Goal: Information Seeking & Learning: Learn about a topic

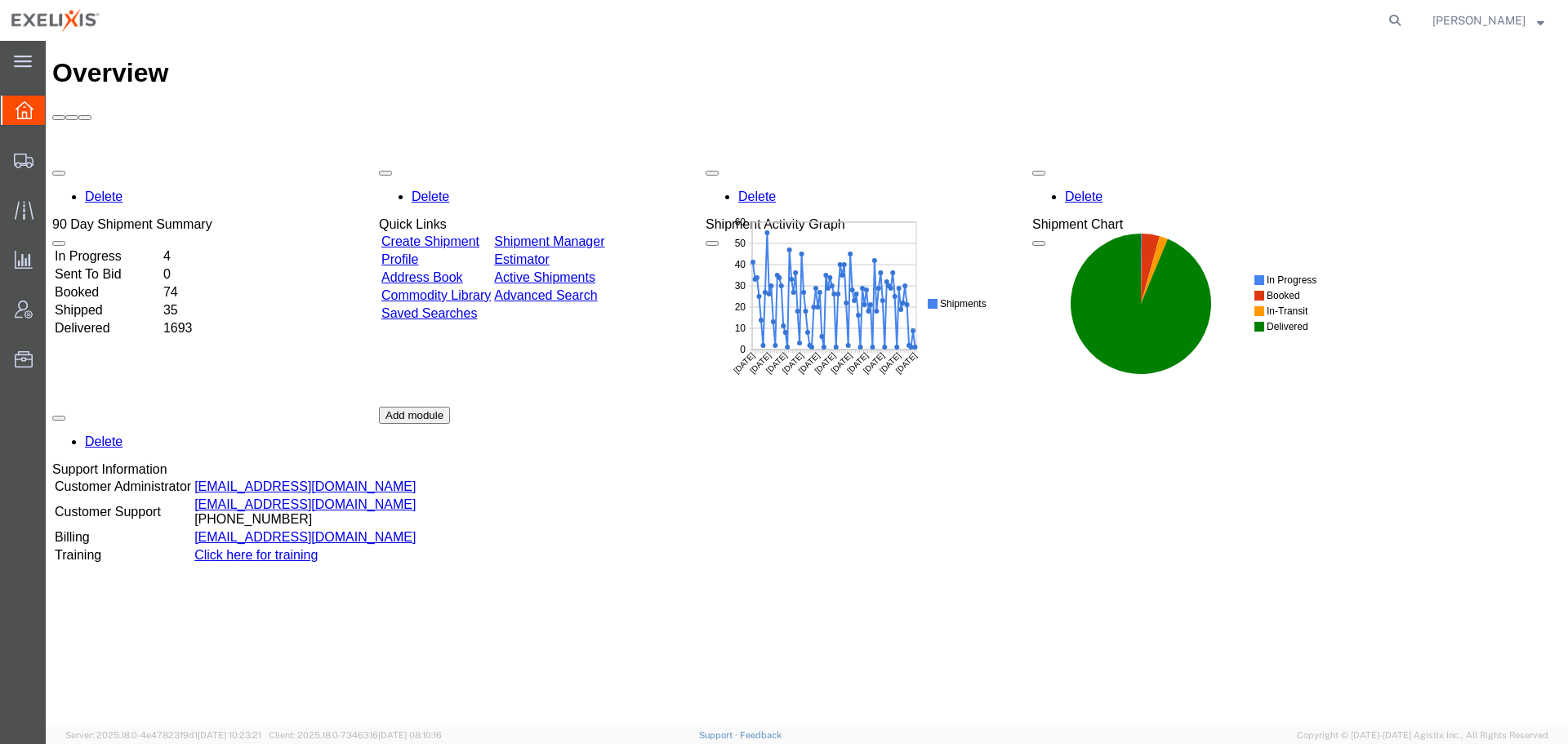
click at [973, 409] on div "Delete 90 Day Shipment Summary In Progress 4 Sent To Bid 0 Booked 74 Shipped 35…" at bounding box center [807, 407] width 1509 height 490
click at [972, 409] on div "Delete 90 Day Shipment Summary In Progress 4 Sent To Bid 0 Booked 74 Shipped 35…" at bounding box center [807, 407] width 1509 height 490
click at [1009, 526] on div "Delete 90 Day Shipment Summary In Progress 4 Sent To Bid 0 Booked 74 Shipped 35…" at bounding box center [807, 407] width 1509 height 490
click at [56, 215] on span "Traffic" at bounding box center [51, 209] width 12 height 33
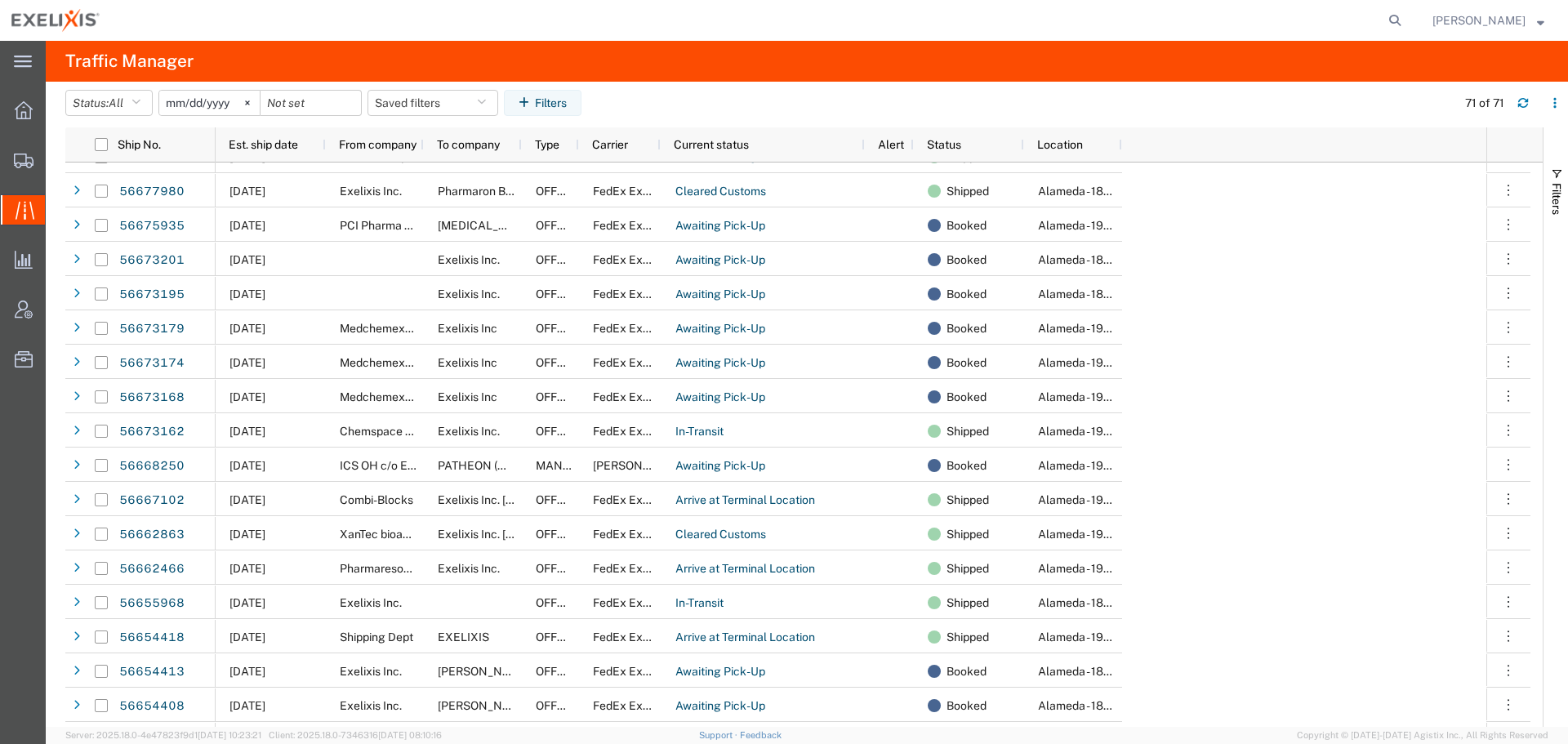
scroll to position [817, 0]
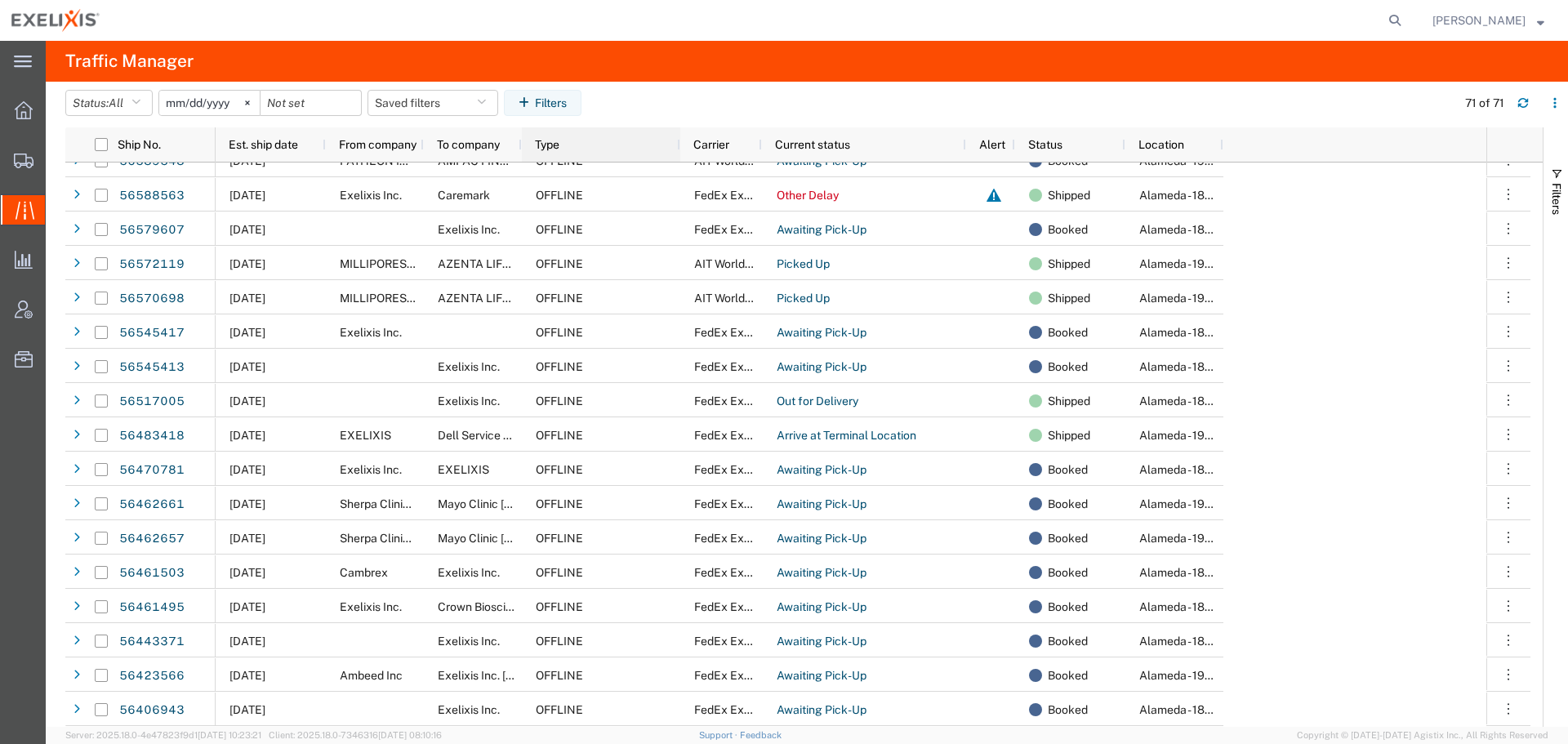
drag, startPoint x: 577, startPoint y: 149, endPoint x: 677, endPoint y: 186, distance: 106.6
click at [677, 185] on div "Ship No. Est. ship date From company To company Type Carrier Current status Ale…" at bounding box center [804, 427] width 1477 height 600
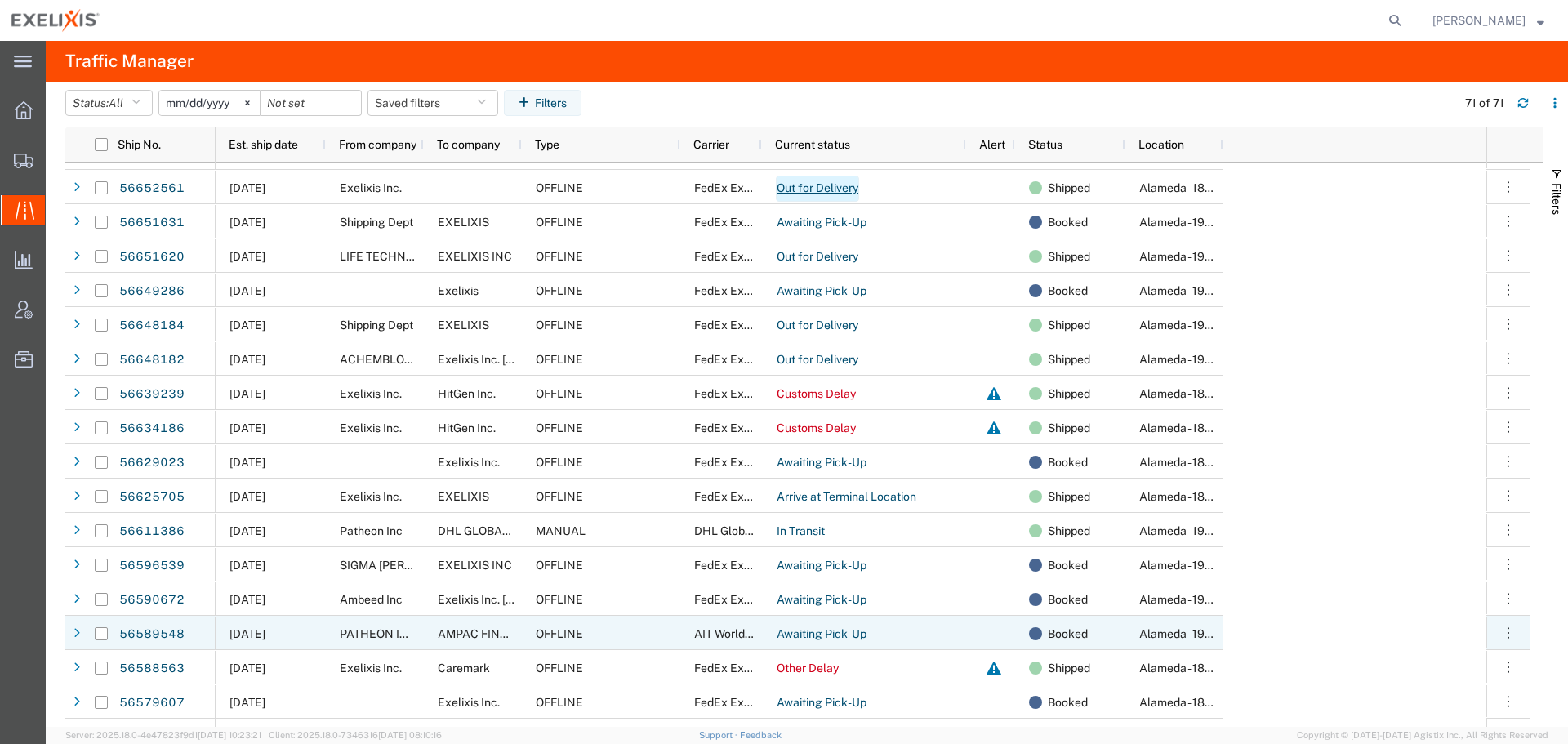
scroll to position [1382, 0]
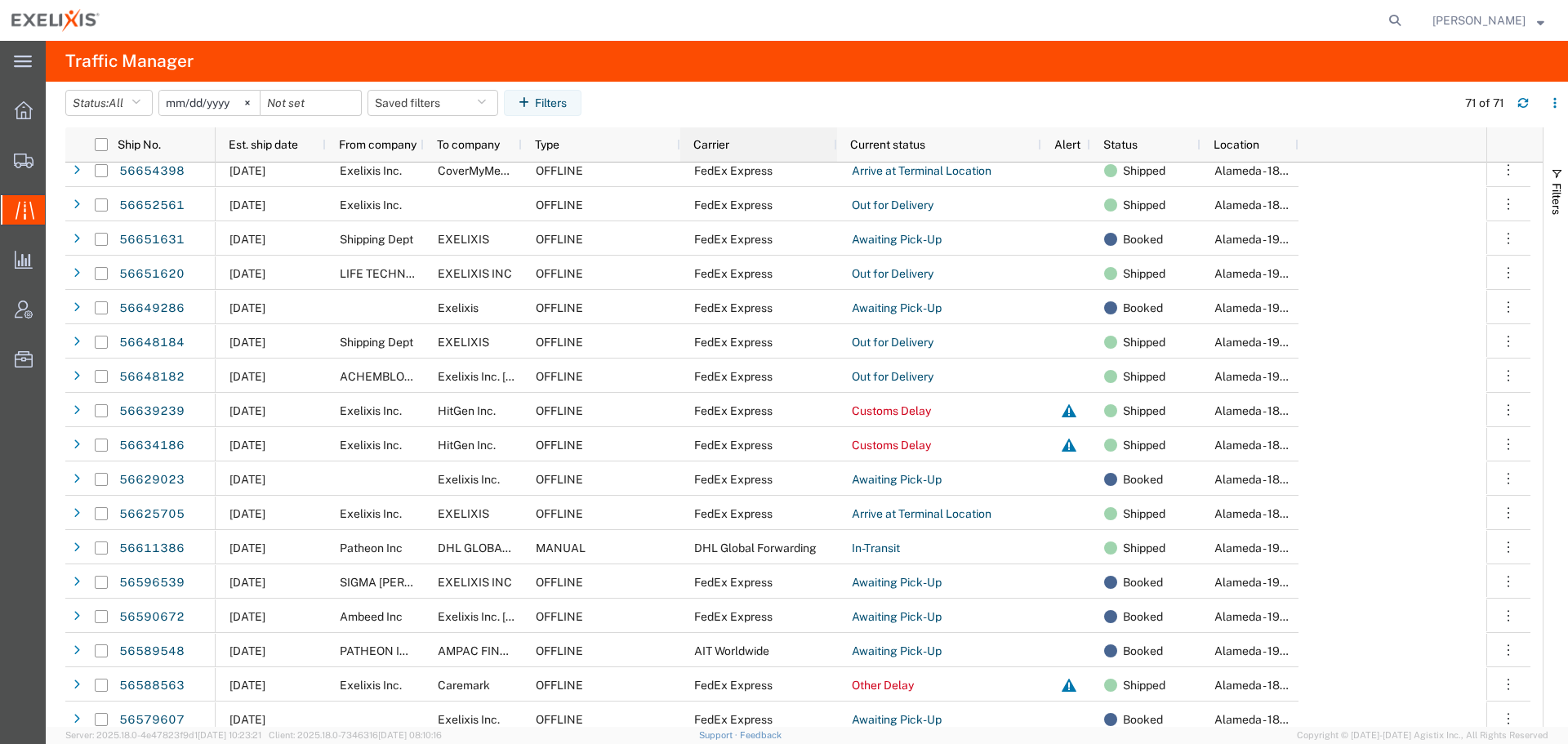
drag, startPoint x: 758, startPoint y: 154, endPoint x: 833, endPoint y: 139, distance: 76.5
click at [834, 133] on div at bounding box center [835, 144] width 7 height 35
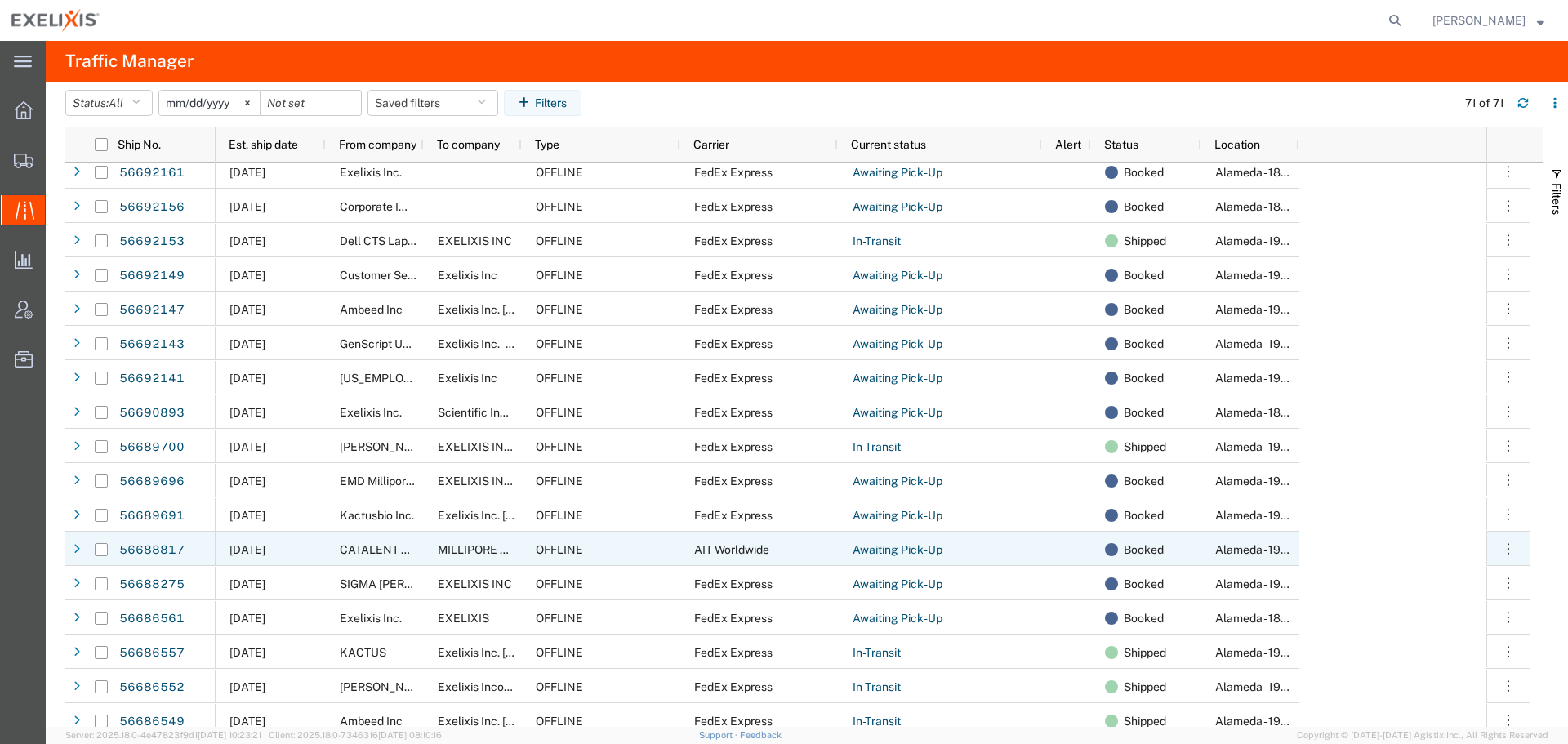
scroll to position [0, 0]
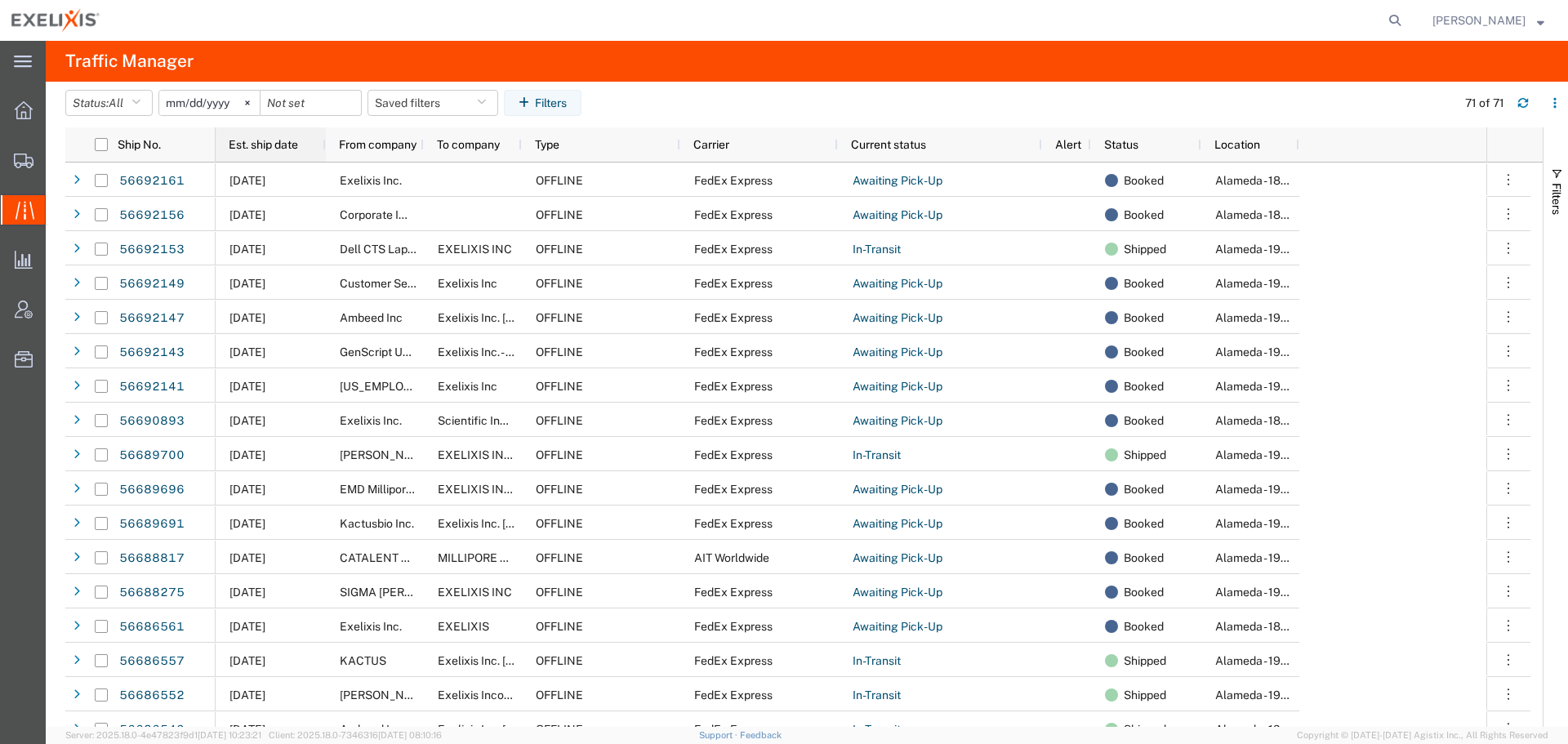
click at [287, 145] on span "Est. ship date" at bounding box center [263, 144] width 69 height 13
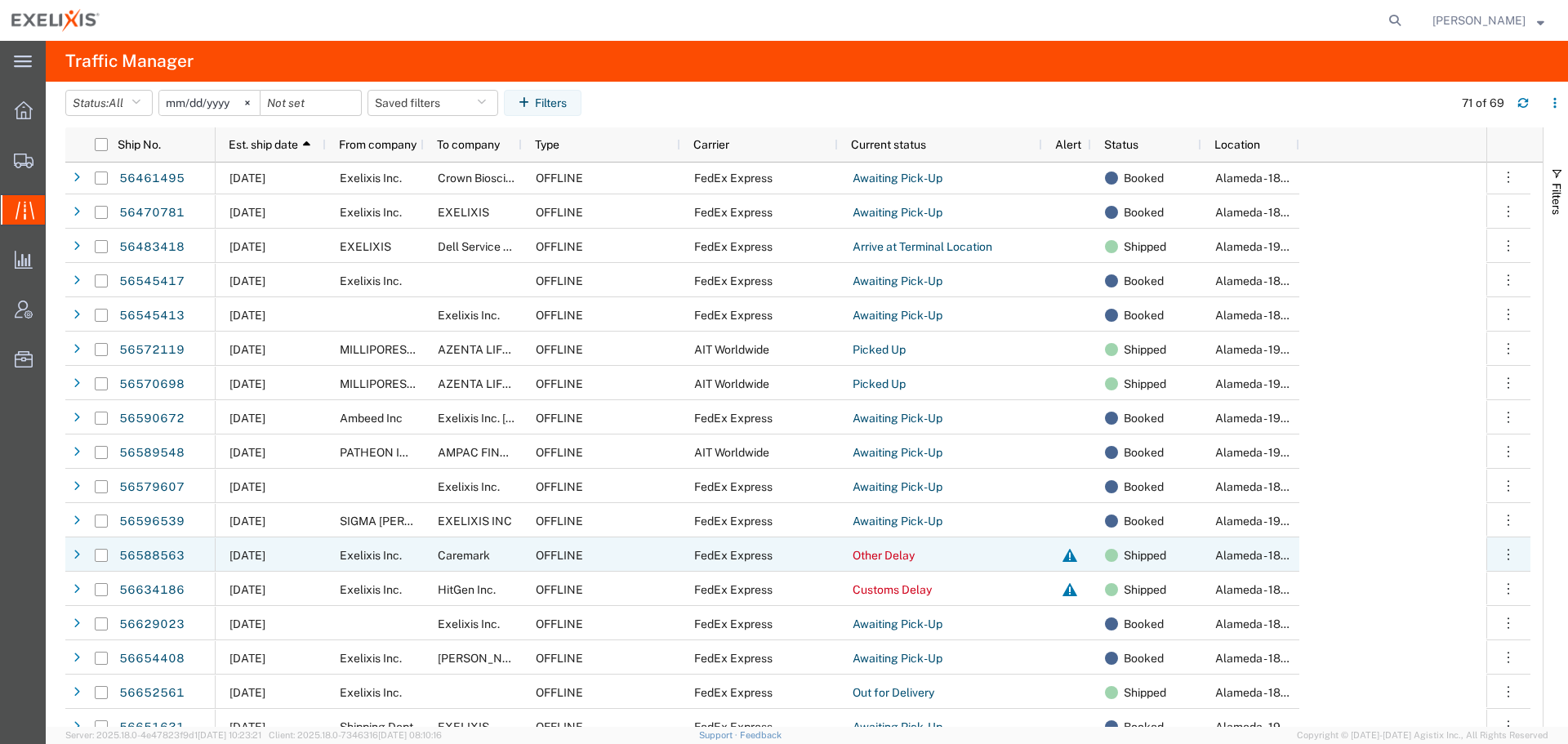
scroll to position [208, 0]
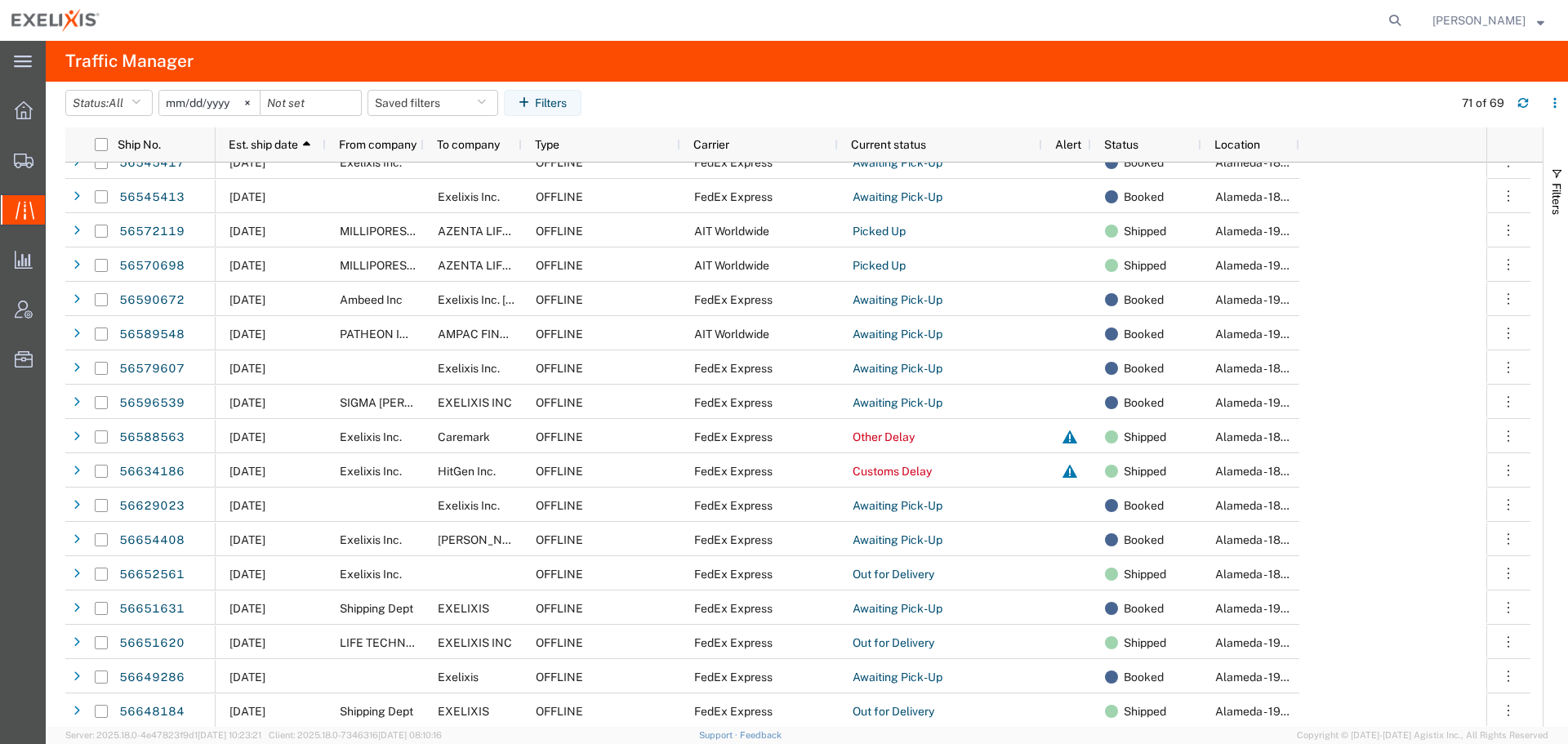
click at [922, 22] on agx-global-search at bounding box center [1147, 20] width 523 height 40
click at [482, 29] on div at bounding box center [760, 20] width 1298 height 40
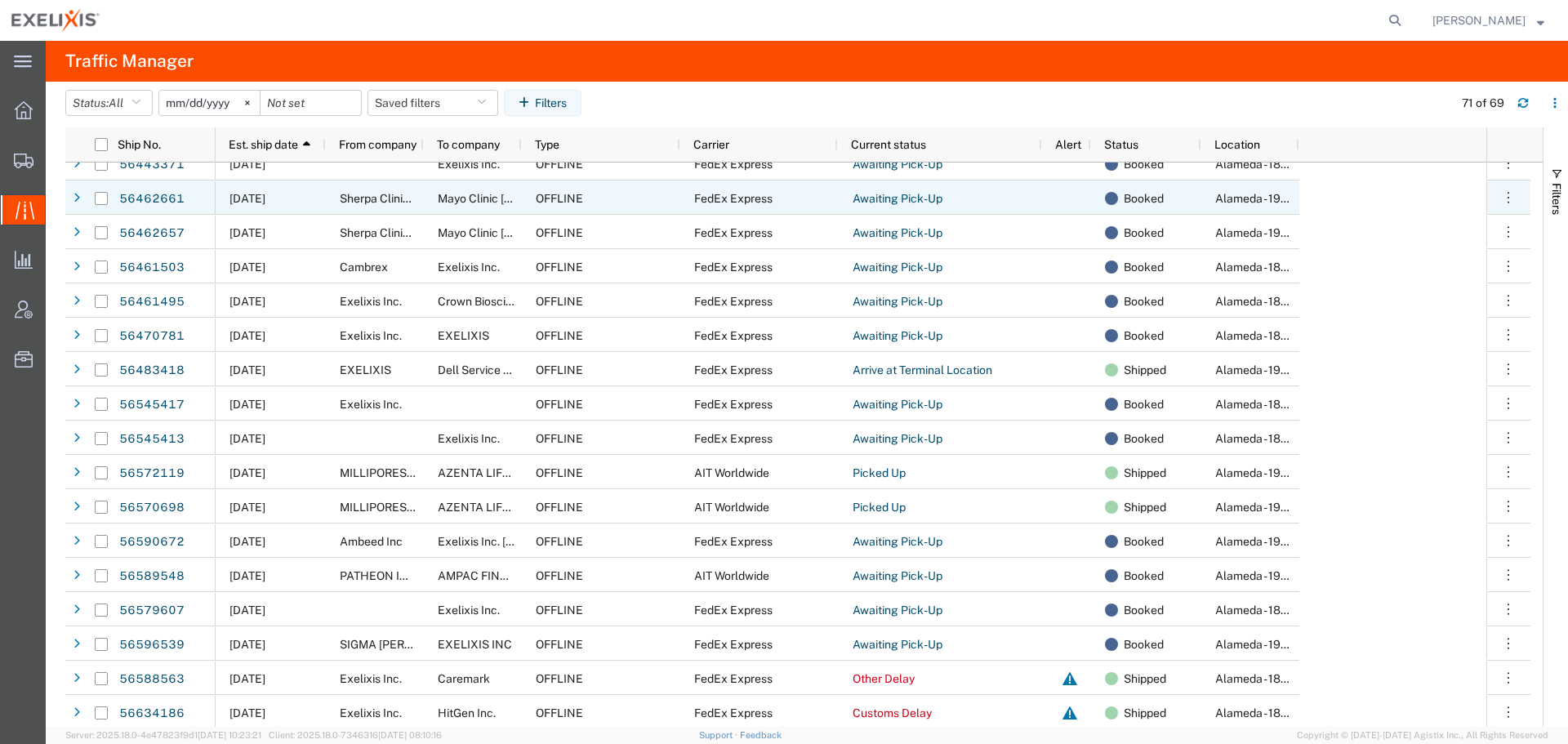
scroll to position [0, 0]
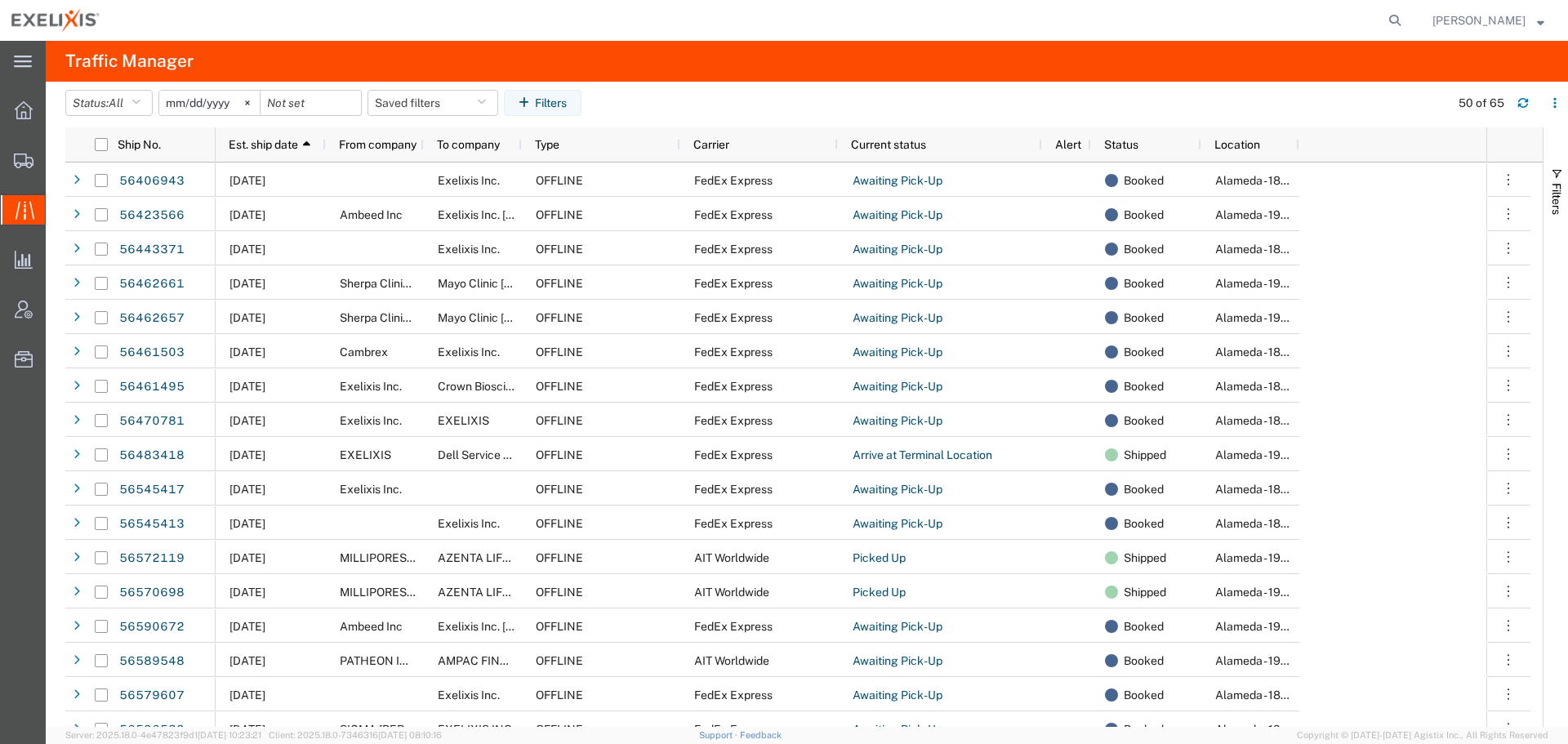
click at [762, 13] on div at bounding box center [760, 20] width 1298 height 40
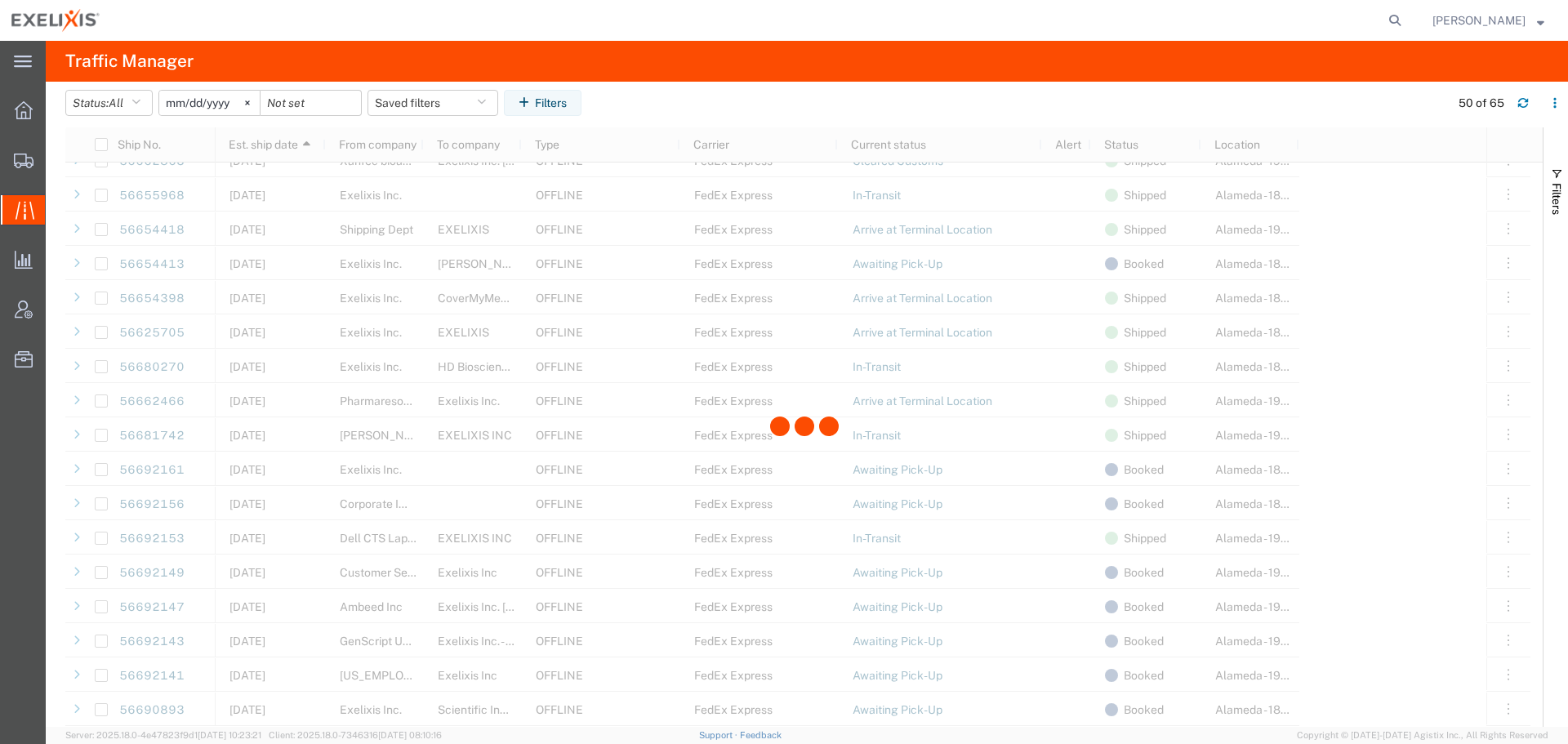
scroll to position [1128, 0]
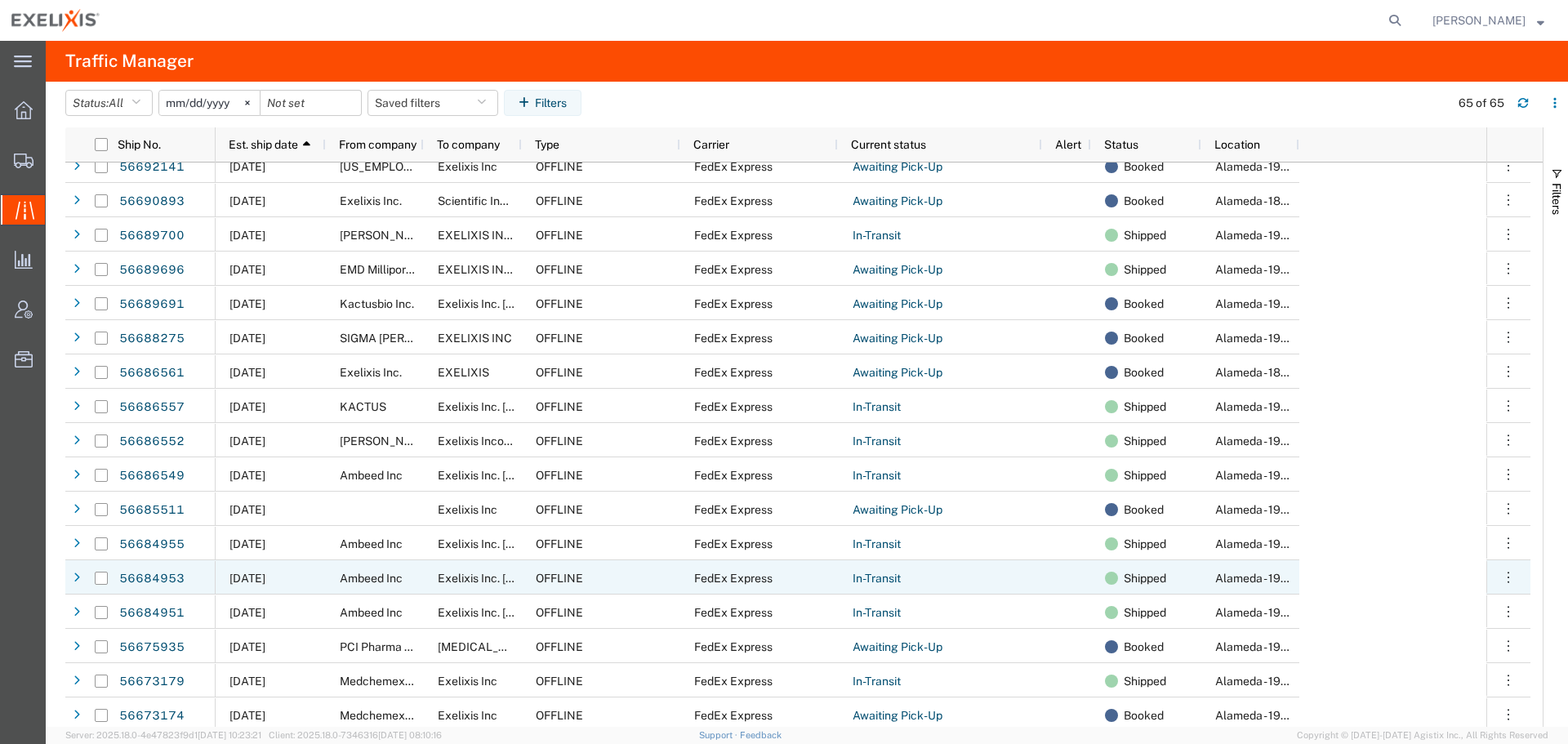
scroll to position [1552, 0]
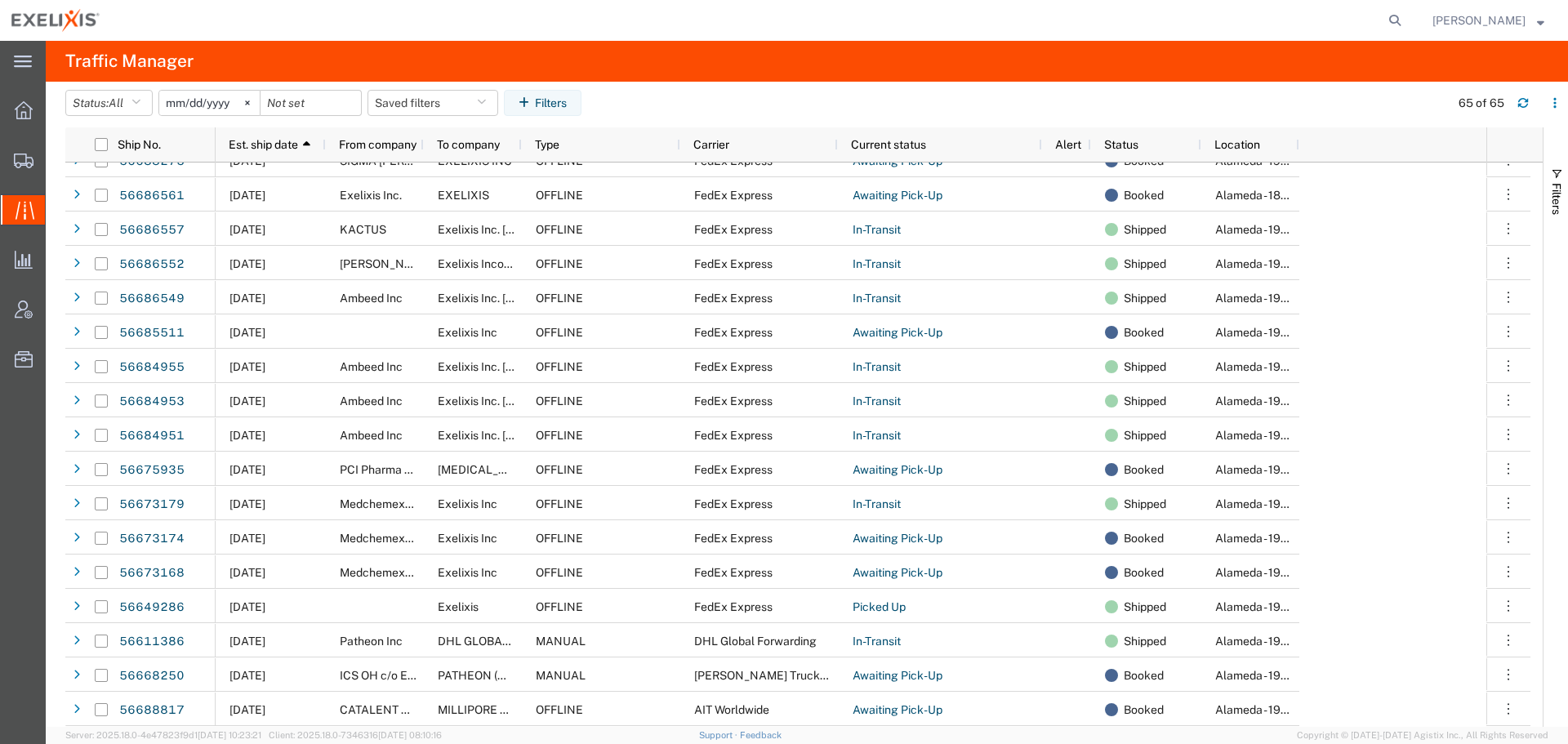
click at [624, 38] on div at bounding box center [760, 20] width 1298 height 40
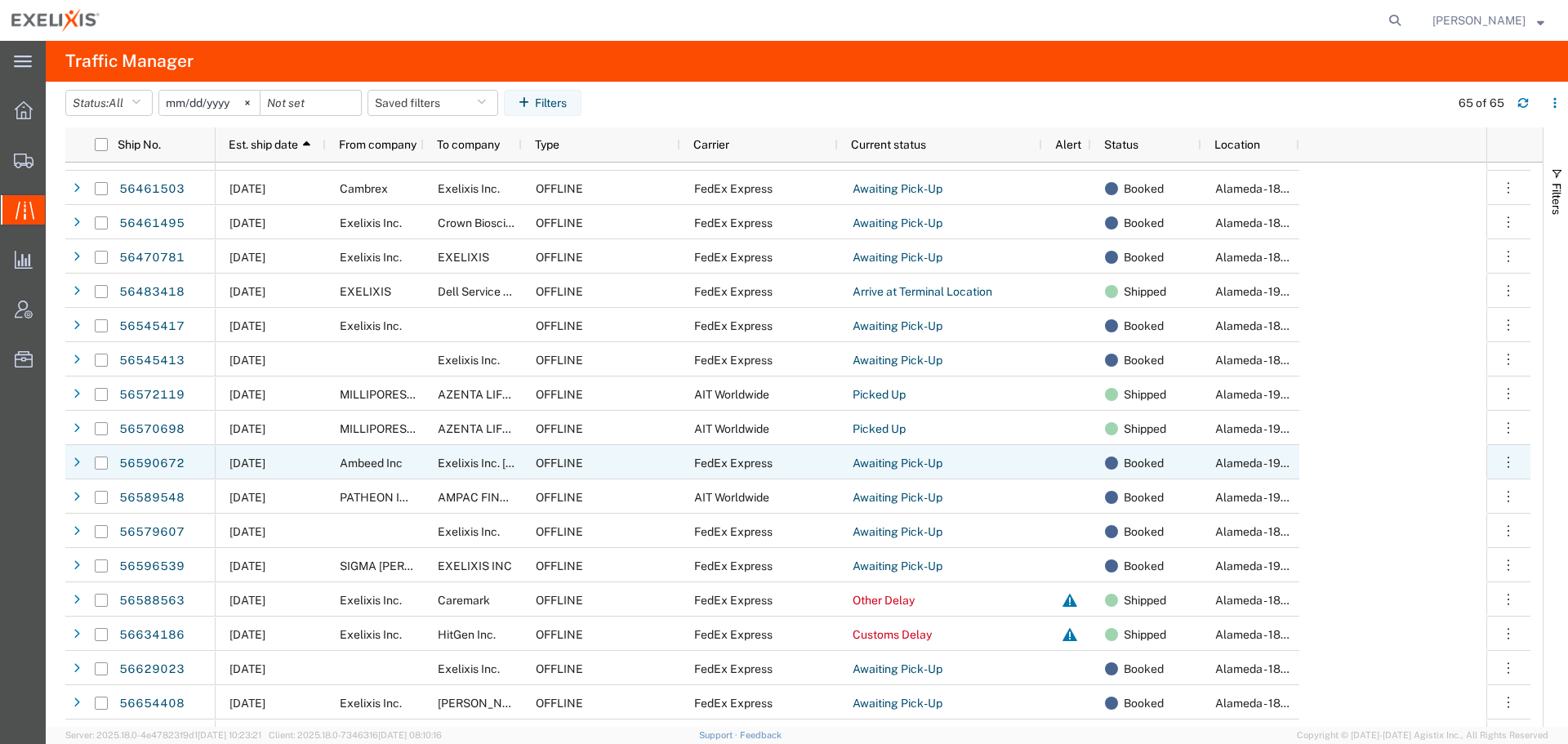
scroll to position [222, 0]
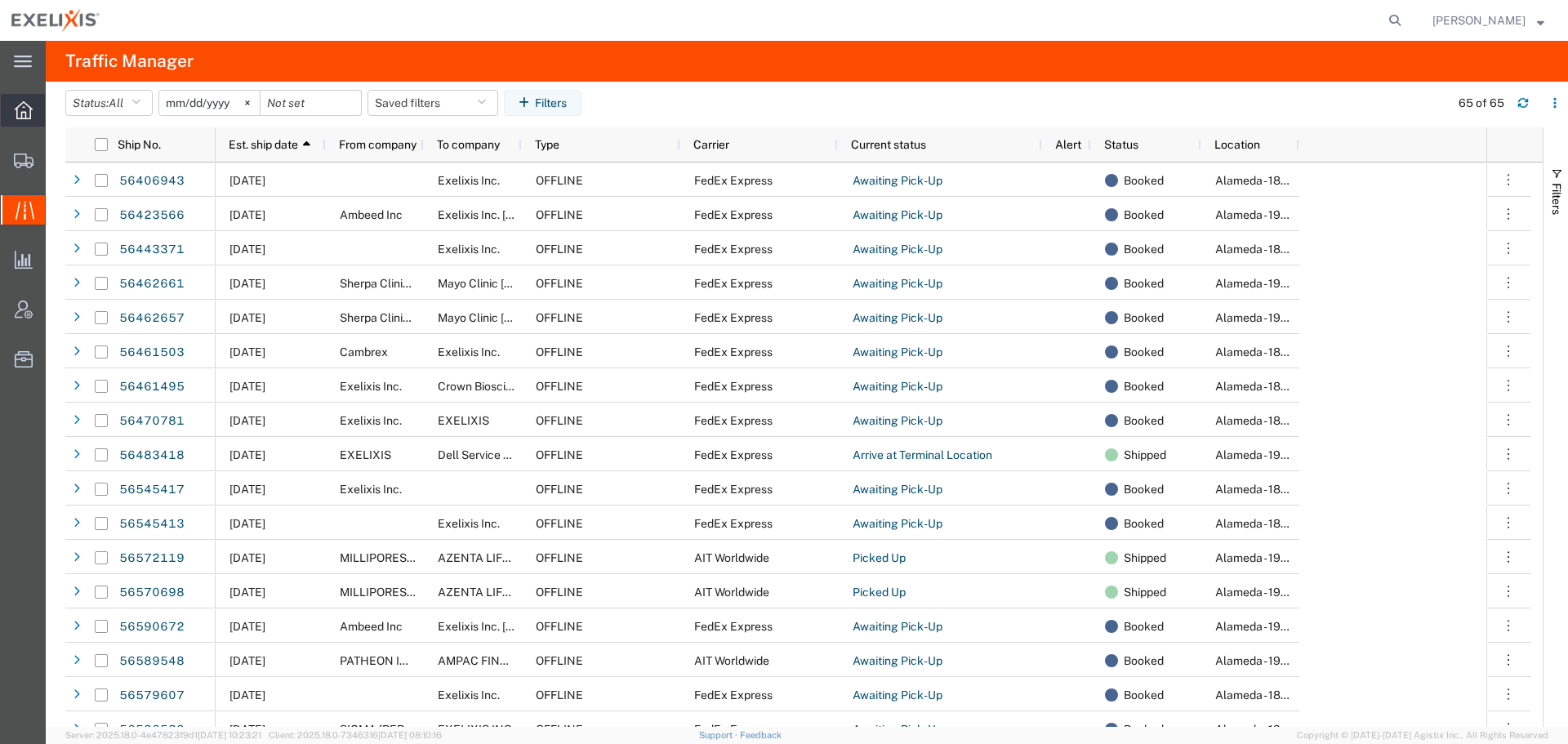
click at [30, 112] on icon at bounding box center [24, 111] width 18 height 18
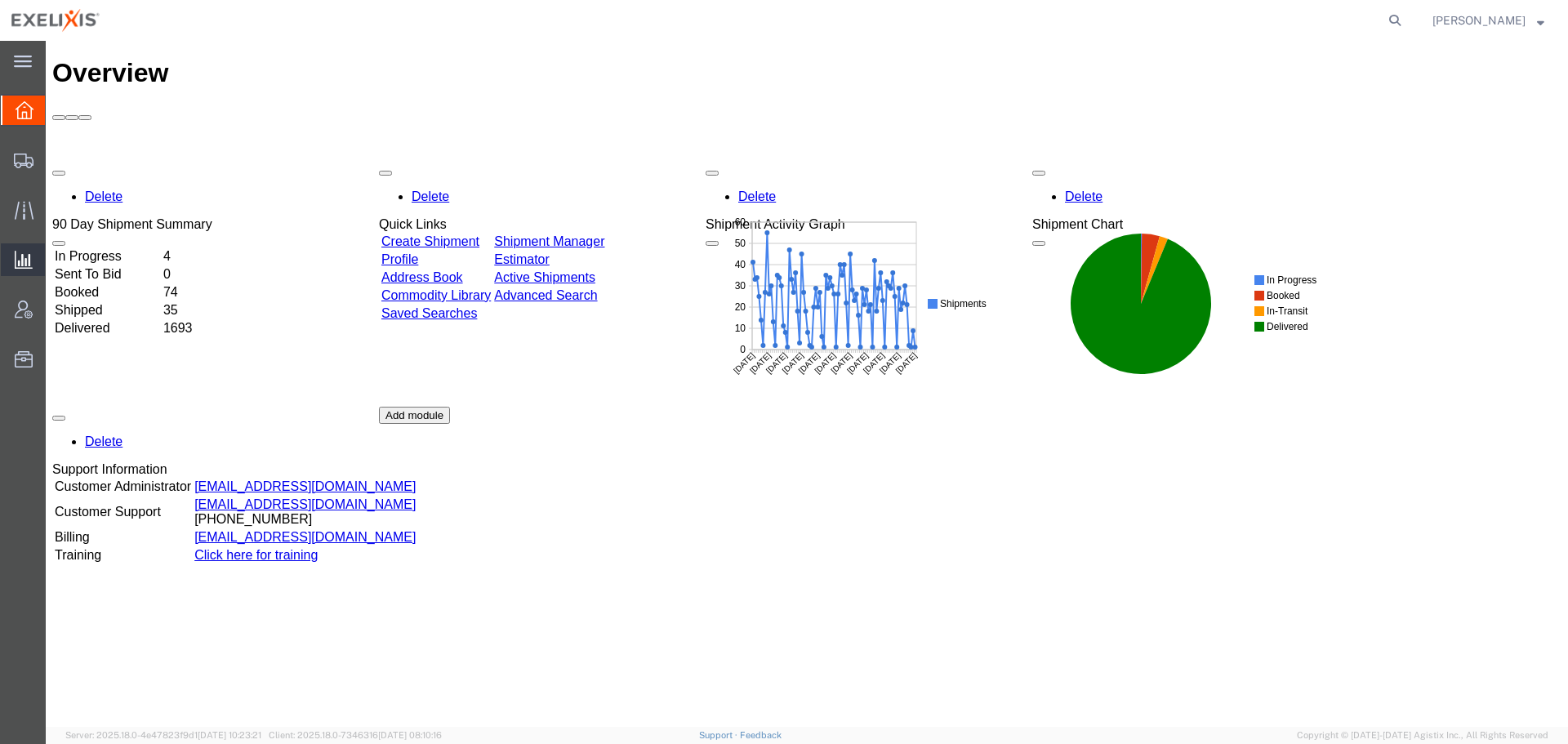
click at [56, 258] on span "Analytics" at bounding box center [51, 260] width 12 height 33
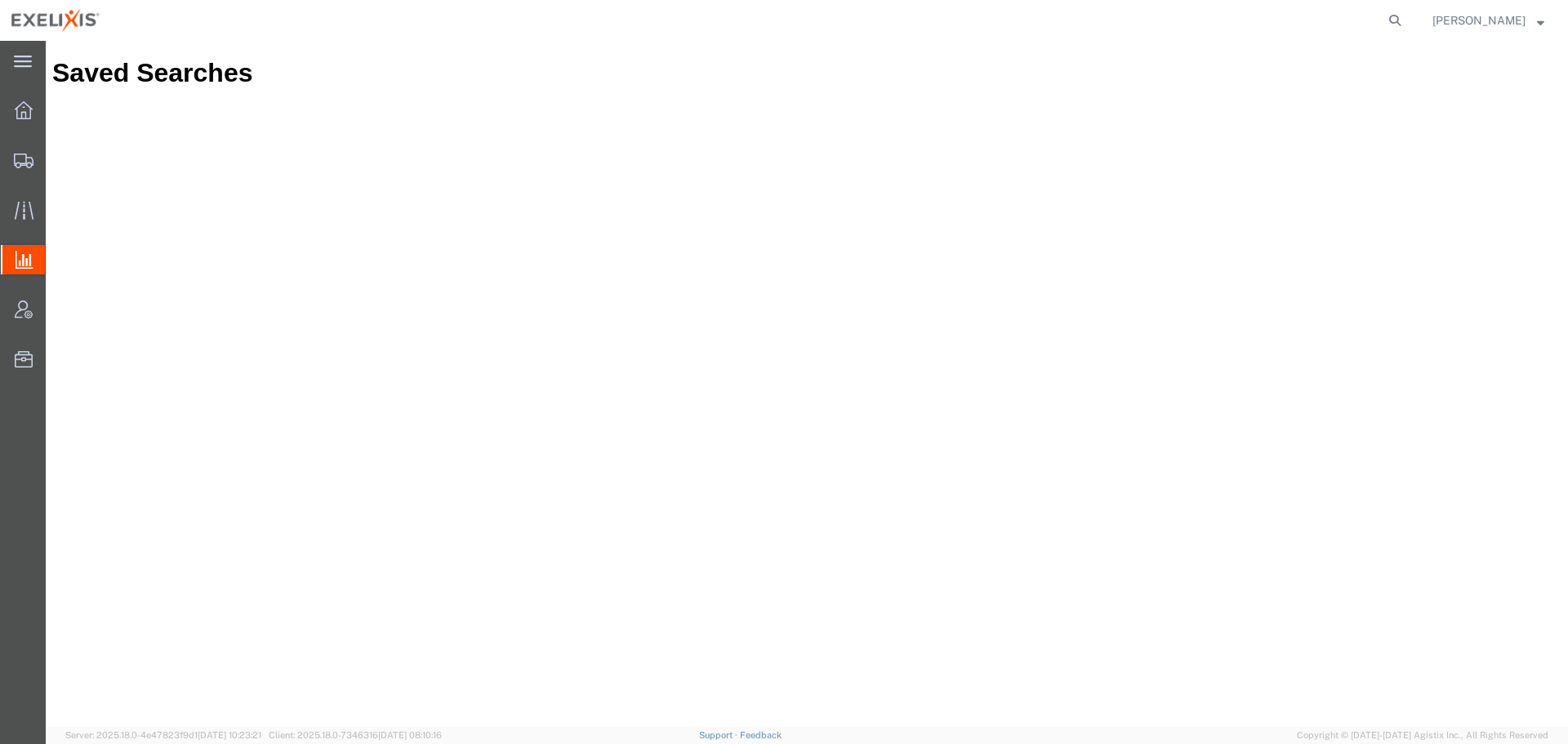
click at [0, 0] on span "Analyses" at bounding box center [0, 0] width 0 height 0
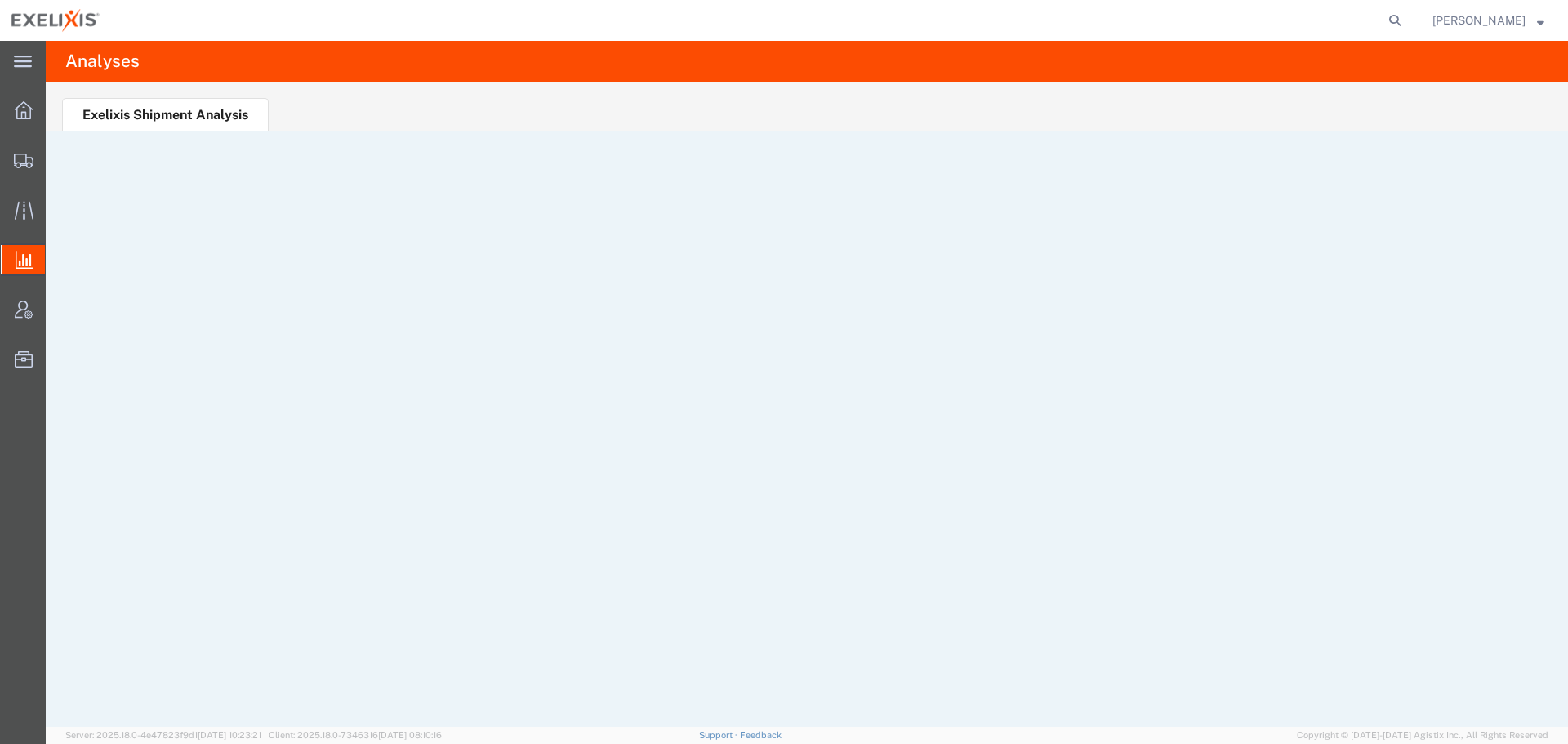
click at [172, 112] on li "Exelixis Shipment Analysis" at bounding box center [165, 113] width 206 height 33
click at [416, 95] on ul "Exelixis Shipment Analysis" at bounding box center [806, 107] width 1522 height 50
click at [492, 93] on ul "Exelixis Shipment Analysis" at bounding box center [806, 107] width 1522 height 50
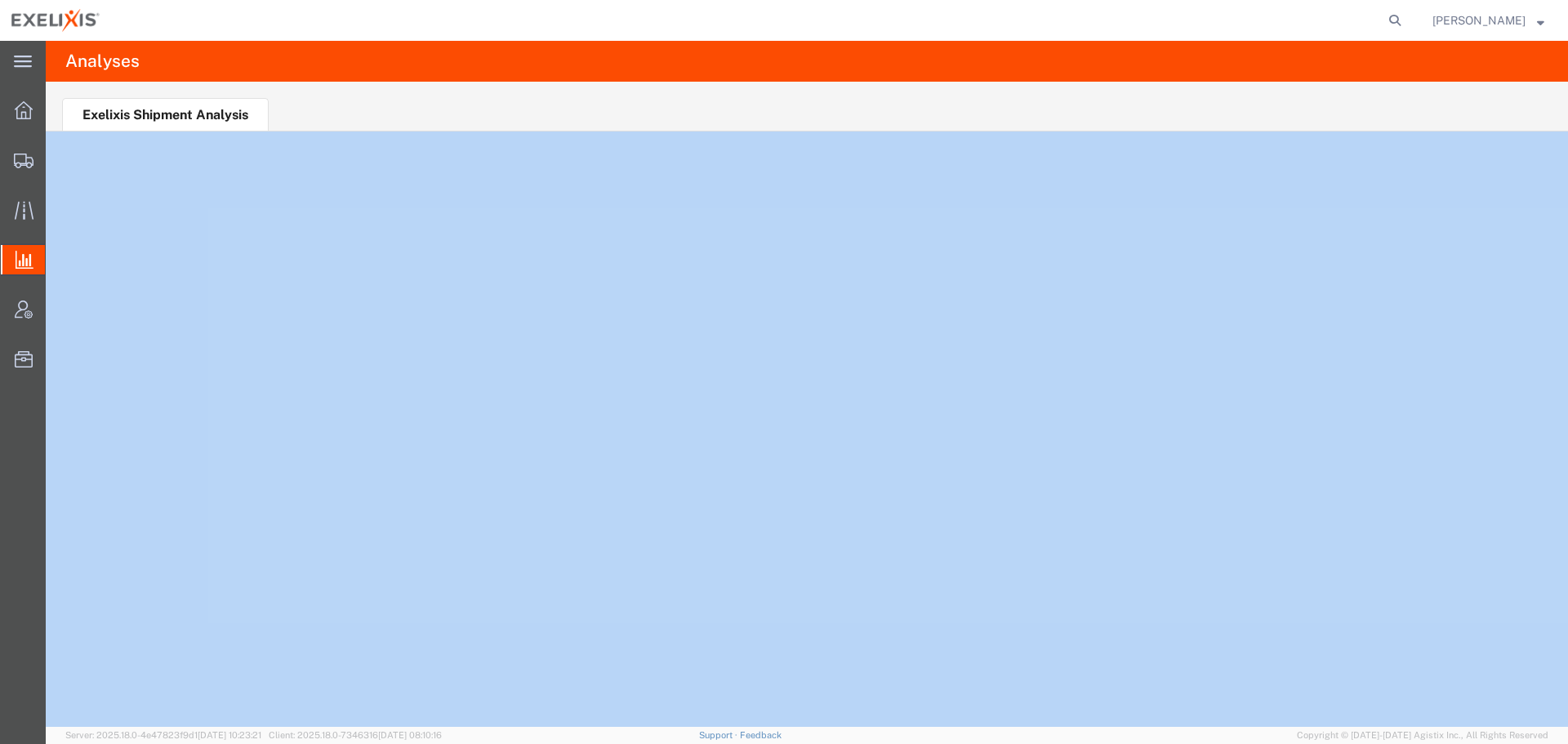
click at [492, 93] on ul "Exelixis Shipment Analysis" at bounding box center [806, 107] width 1522 height 50
click at [598, 96] on ul "Exelixis Shipment Analysis" at bounding box center [806, 107] width 1522 height 50
click at [596, 94] on ul "Exelixis Shipment Analysis" at bounding box center [806, 107] width 1522 height 50
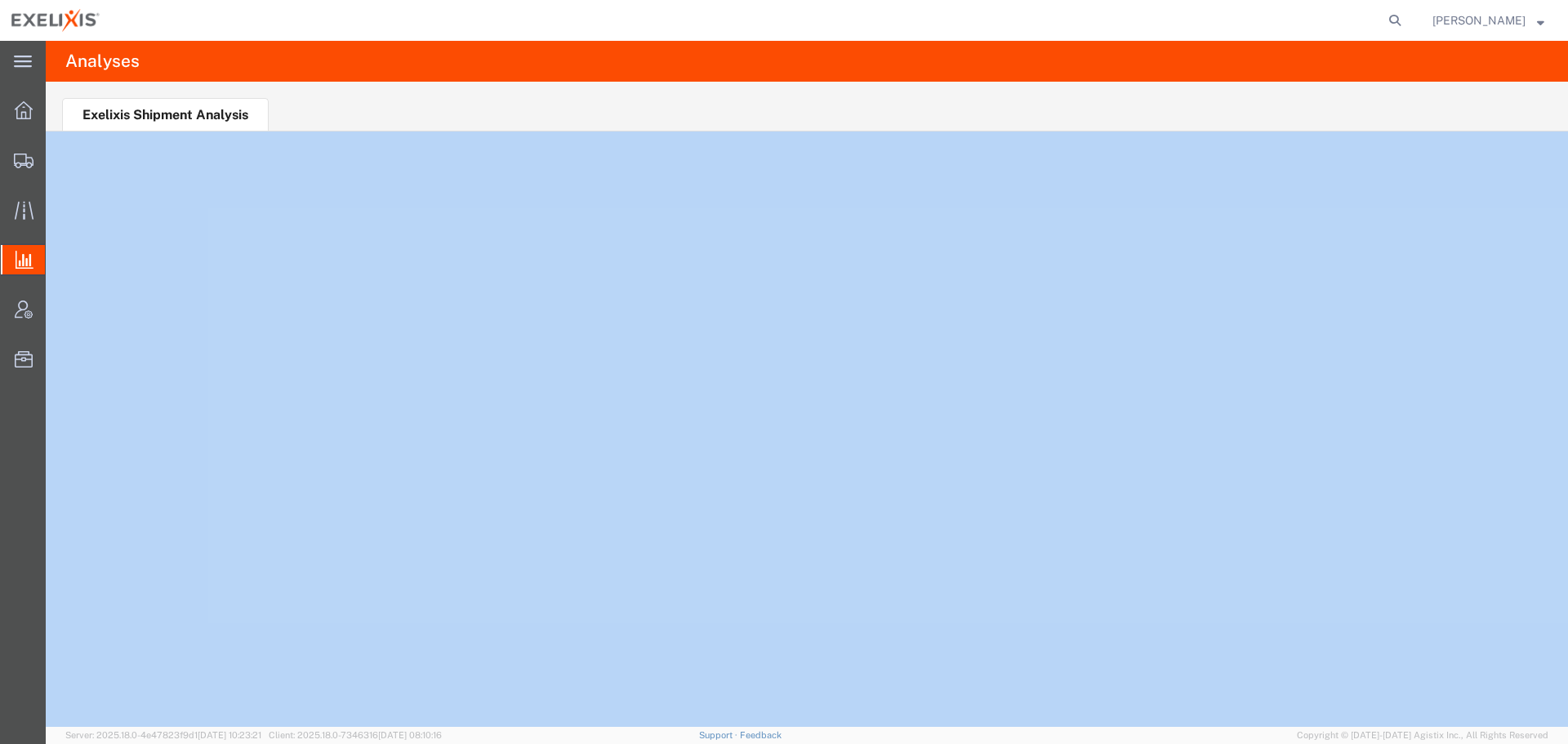
click at [1028, 102] on ul "Exelixis Shipment Analysis" at bounding box center [806, 107] width 1522 height 50
click at [730, 101] on ul "Exelixis Shipment Analysis" at bounding box center [806, 107] width 1522 height 50
click at [930, 107] on ul "Exelixis Shipment Analysis" at bounding box center [806, 107] width 1522 height 50
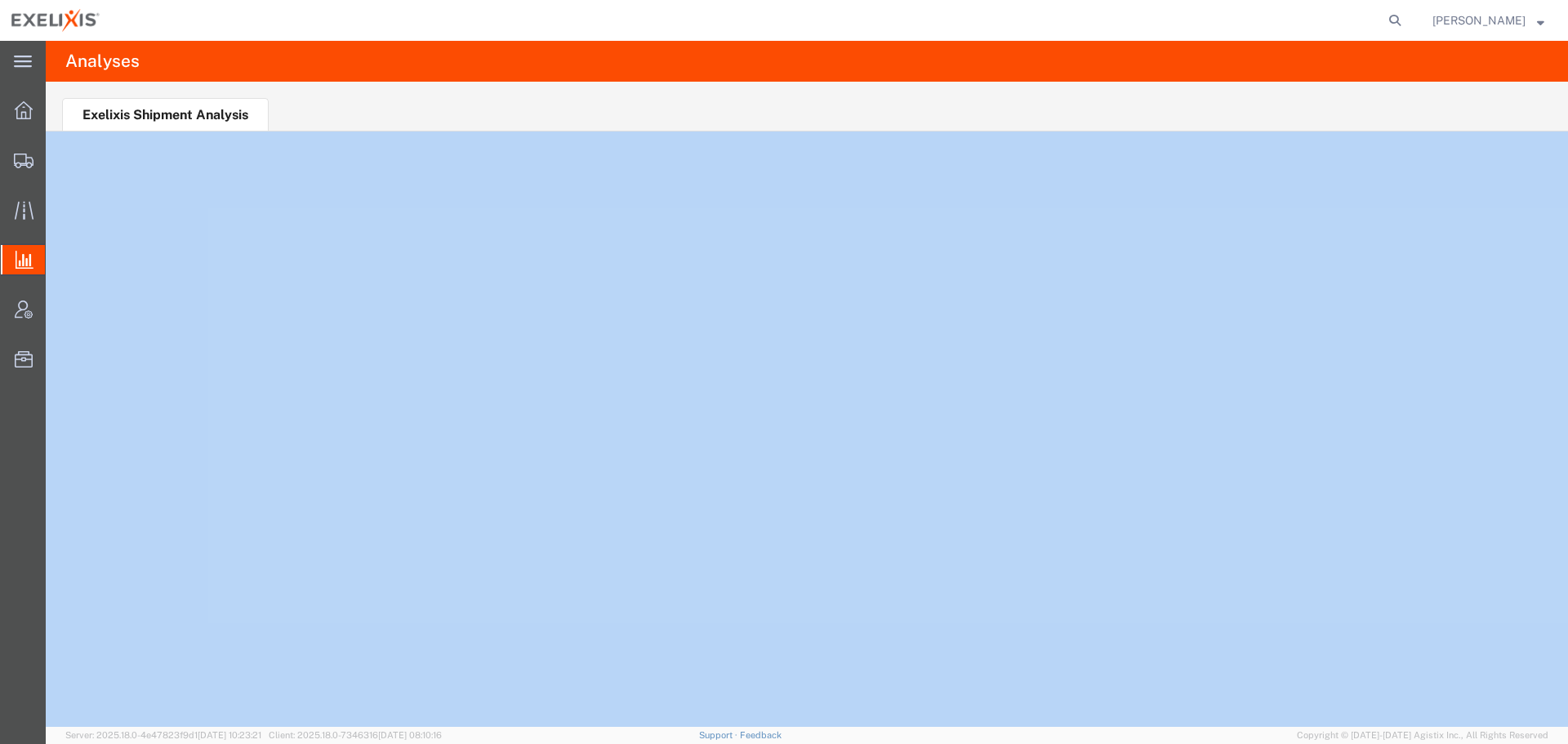
click at [930, 107] on ul "Exelixis Shipment Analysis" at bounding box center [806, 107] width 1522 height 50
click at [581, 112] on ul "Exelixis Shipment Analysis" at bounding box center [806, 107] width 1522 height 50
